Goal: Communication & Community: Participate in discussion

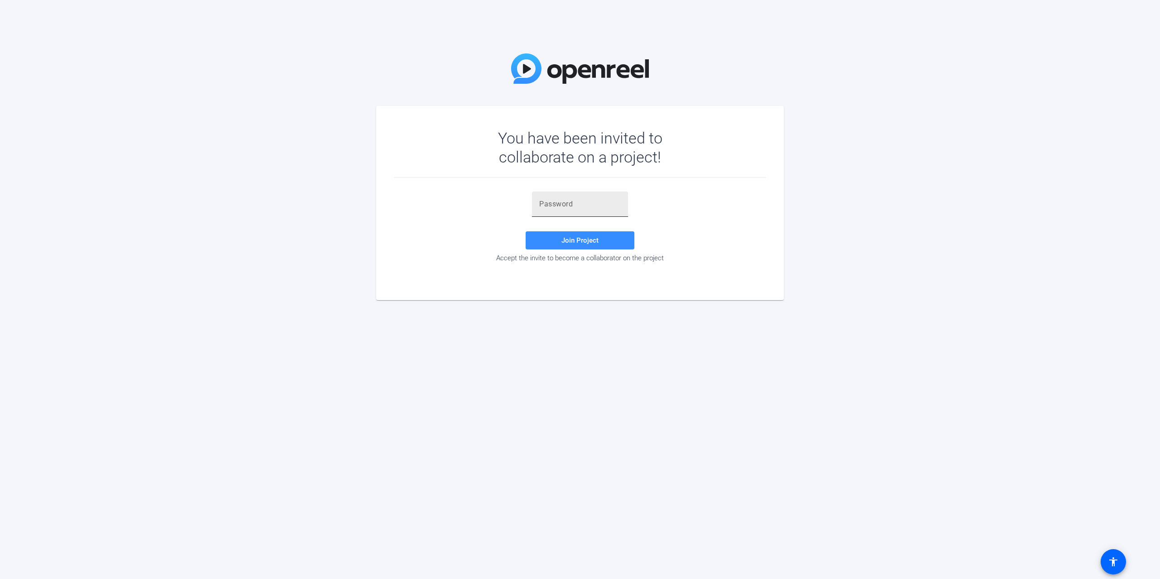
click at [567, 203] on input "text" at bounding box center [580, 204] width 82 height 11
paste input "}@YNT@"
type input "}@YNT@"
click at [609, 244] on span at bounding box center [579, 241] width 109 height 22
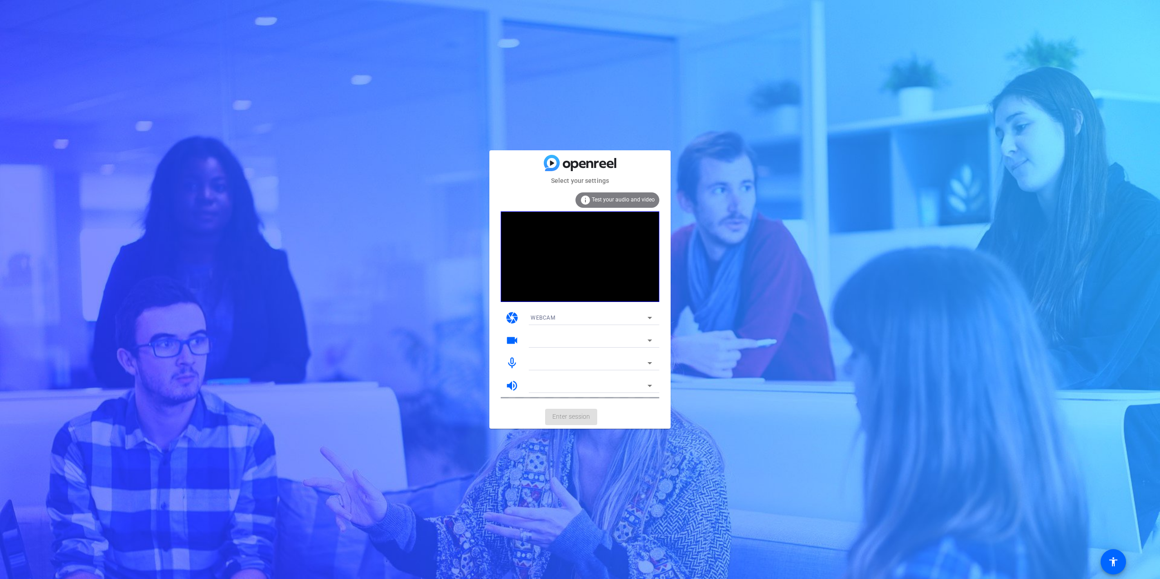
click at [569, 315] on div "WEBCAM" at bounding box center [588, 317] width 117 height 11
click at [508, 406] on div at bounding box center [580, 289] width 1160 height 579
click at [546, 348] on div at bounding box center [591, 353] width 136 height 10
click at [548, 342] on div at bounding box center [588, 340] width 117 height 11
click at [585, 342] on div at bounding box center [588, 340] width 117 height 11
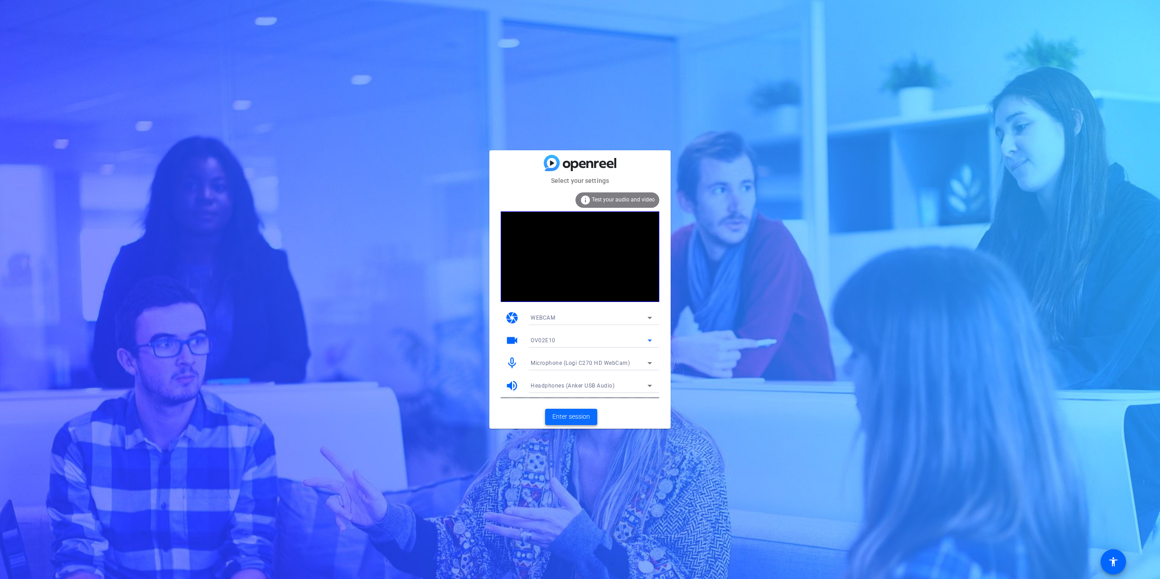
click at [578, 412] on span at bounding box center [571, 417] width 52 height 22
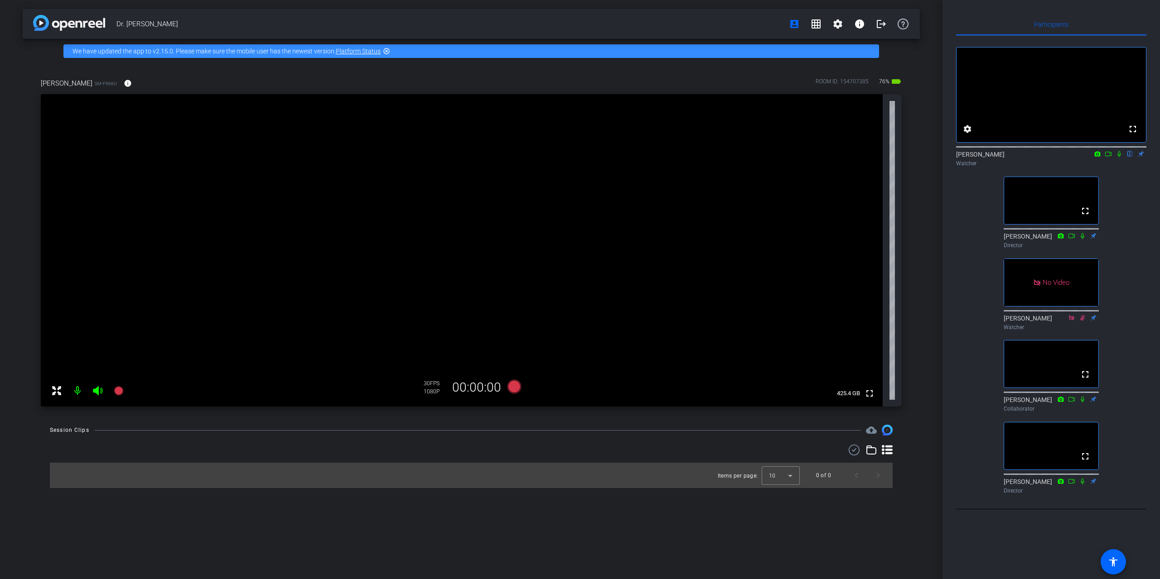
click at [1118, 157] on icon at bounding box center [1119, 154] width 4 height 6
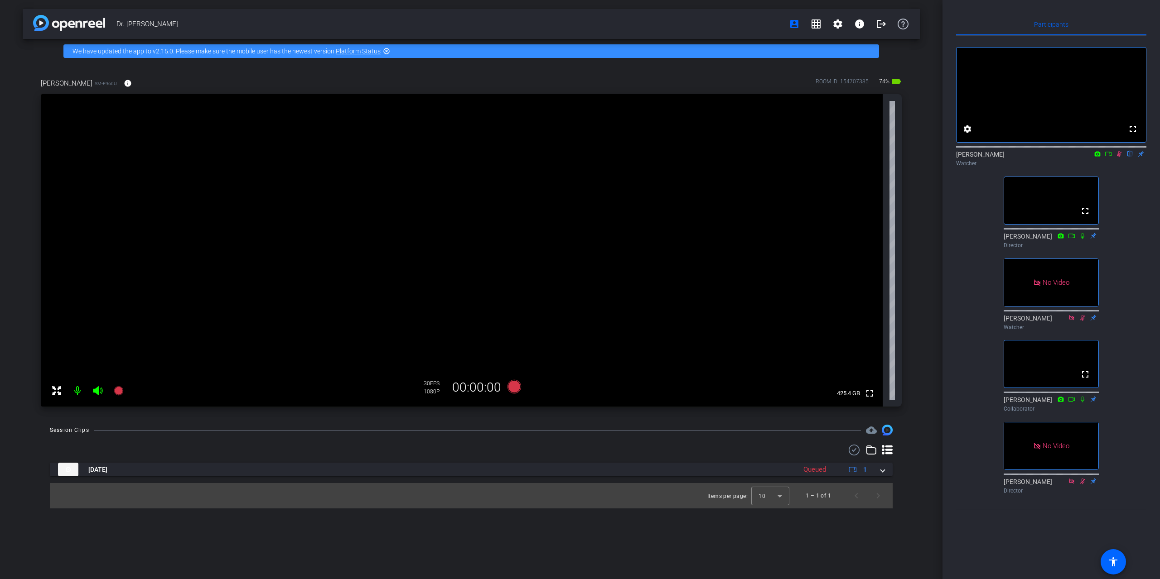
click at [1109, 157] on icon at bounding box center [1107, 154] width 7 height 6
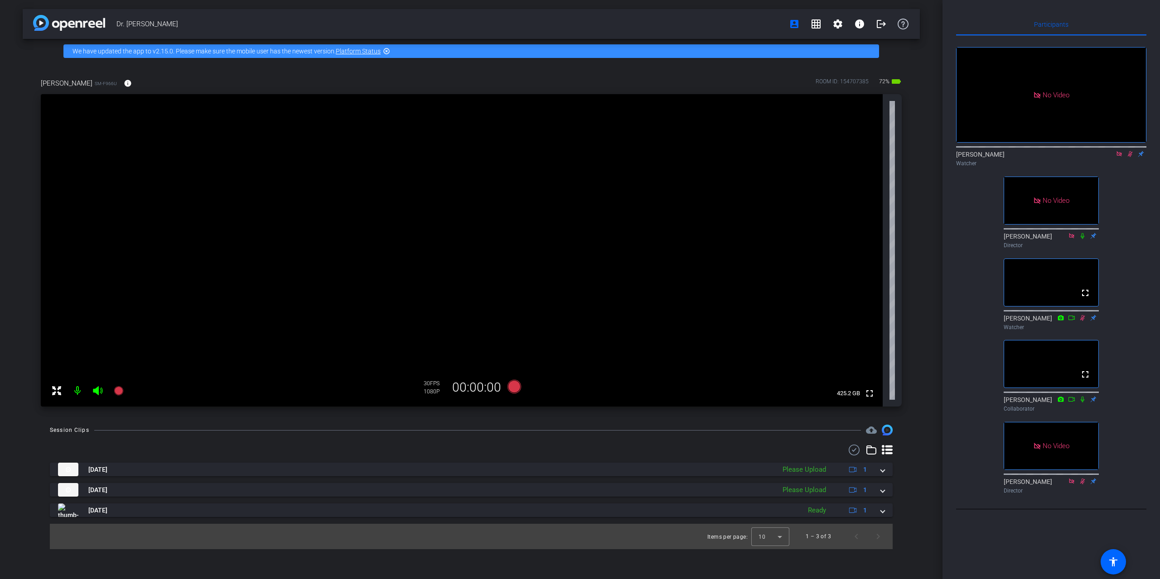
click at [1130, 157] on icon at bounding box center [1130, 154] width 5 height 6
click at [1129, 157] on icon at bounding box center [1130, 154] width 4 height 6
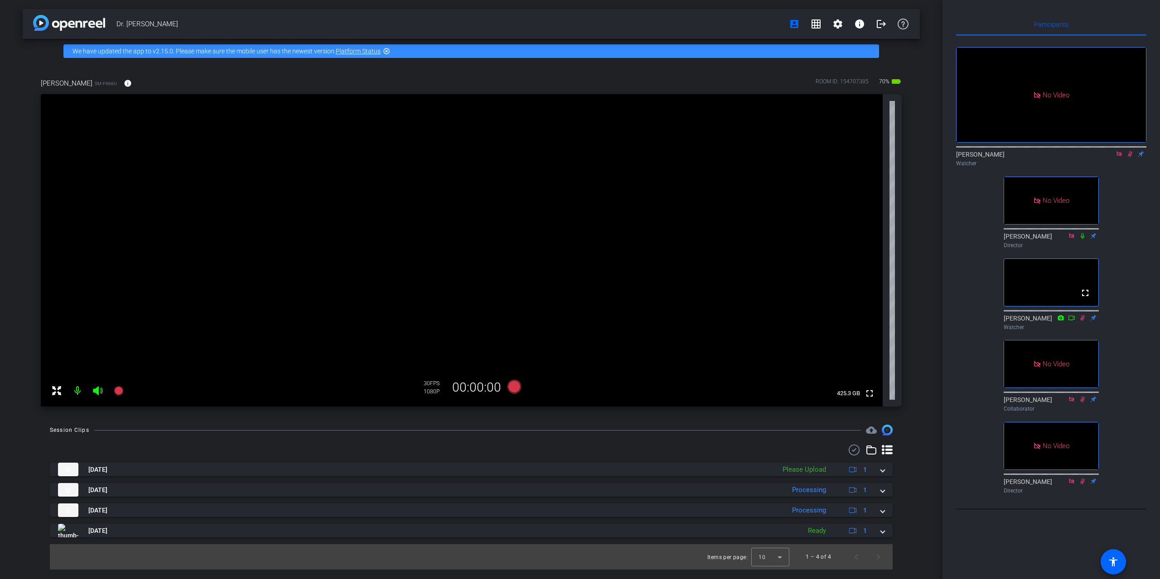
click at [1129, 157] on icon at bounding box center [1130, 154] width 5 height 6
click at [1129, 157] on icon at bounding box center [1129, 154] width 7 height 6
click at [1123, 220] on div "No Video [PERSON_NAME] Watcher No Video [PERSON_NAME] Director fullscreen [PERS…" at bounding box center [1051, 267] width 190 height 462
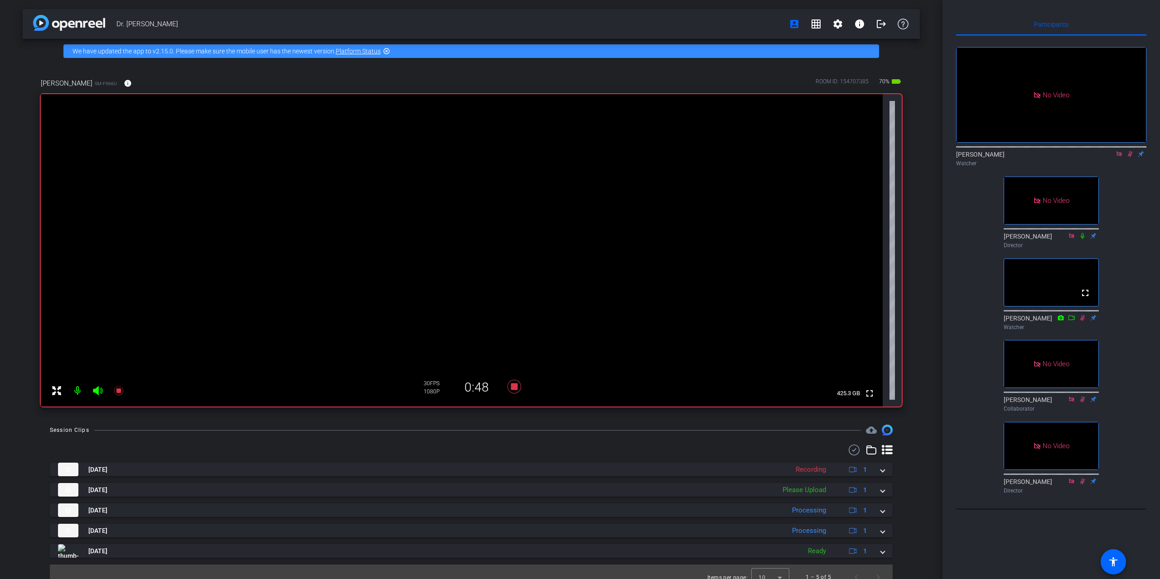
click at [1130, 157] on icon at bounding box center [1129, 154] width 7 height 6
click at [1132, 229] on div "No Video [PERSON_NAME] Watcher No Video [PERSON_NAME] Director fullscreen [PERS…" at bounding box center [1051, 267] width 190 height 462
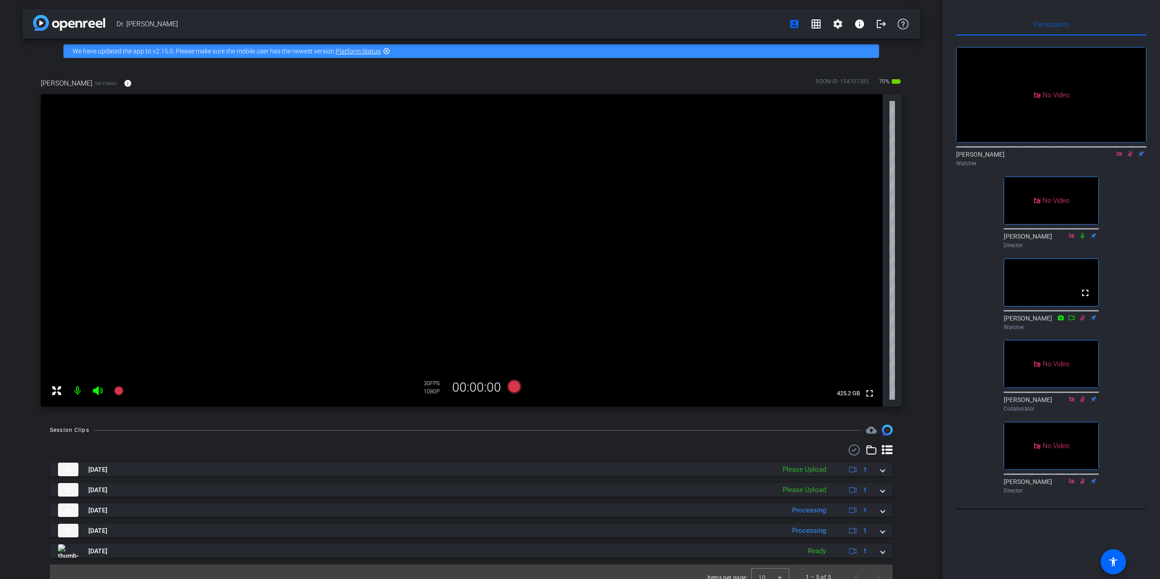
click at [1129, 157] on icon at bounding box center [1130, 154] width 5 height 6
click at [1131, 157] on icon at bounding box center [1129, 154] width 7 height 6
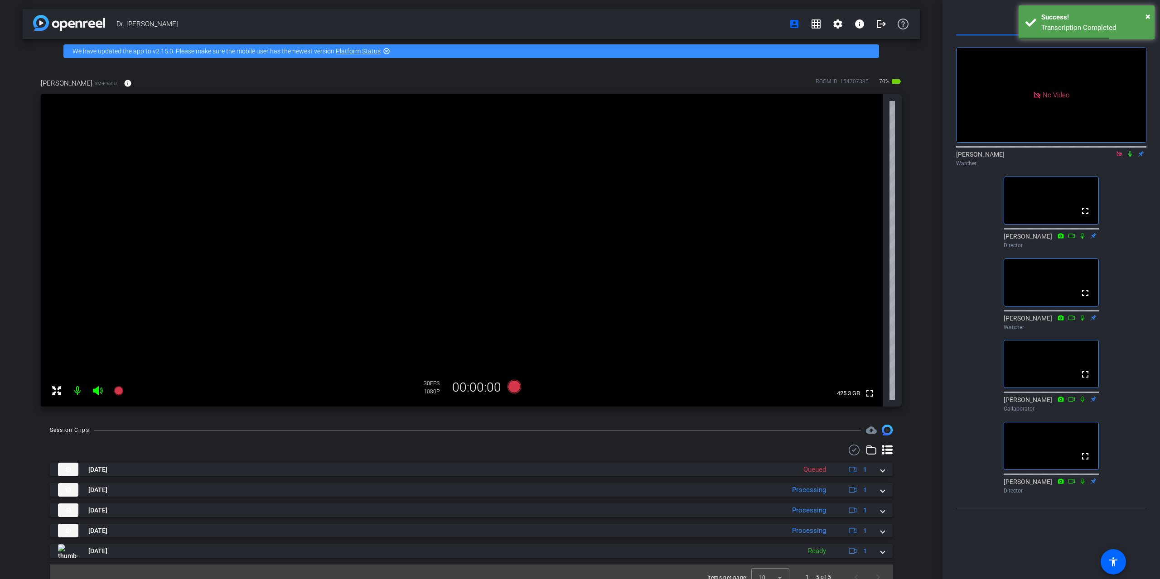
click at [1128, 157] on icon at bounding box center [1129, 154] width 7 height 6
